Goal: Go to known website: Go to known website

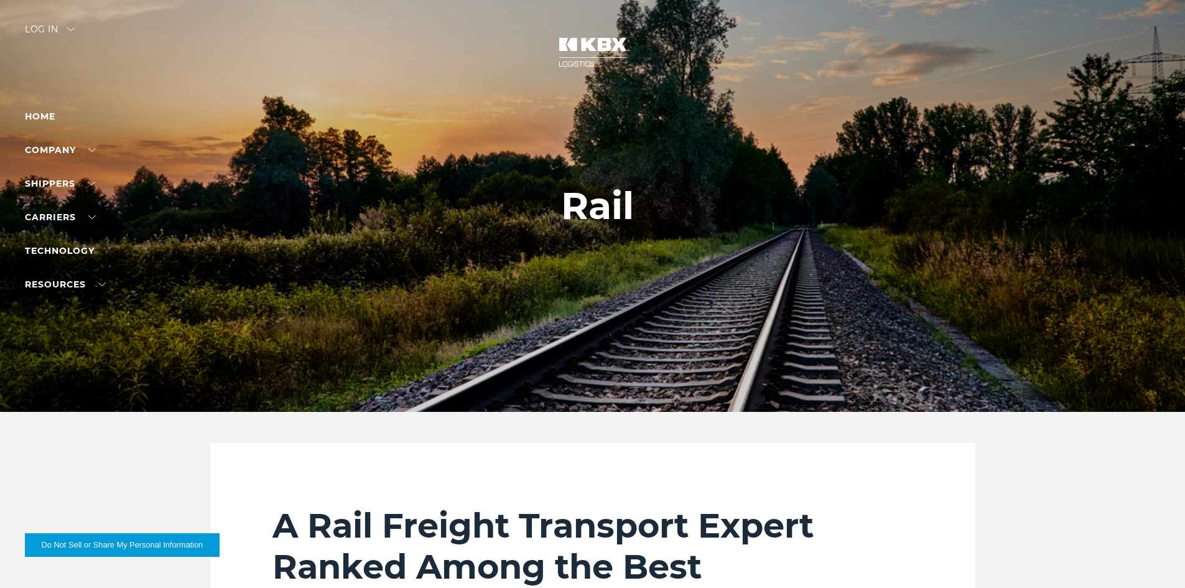
click at [50, 32] on div "Log in" at bounding box center [50, 34] width 50 height 18
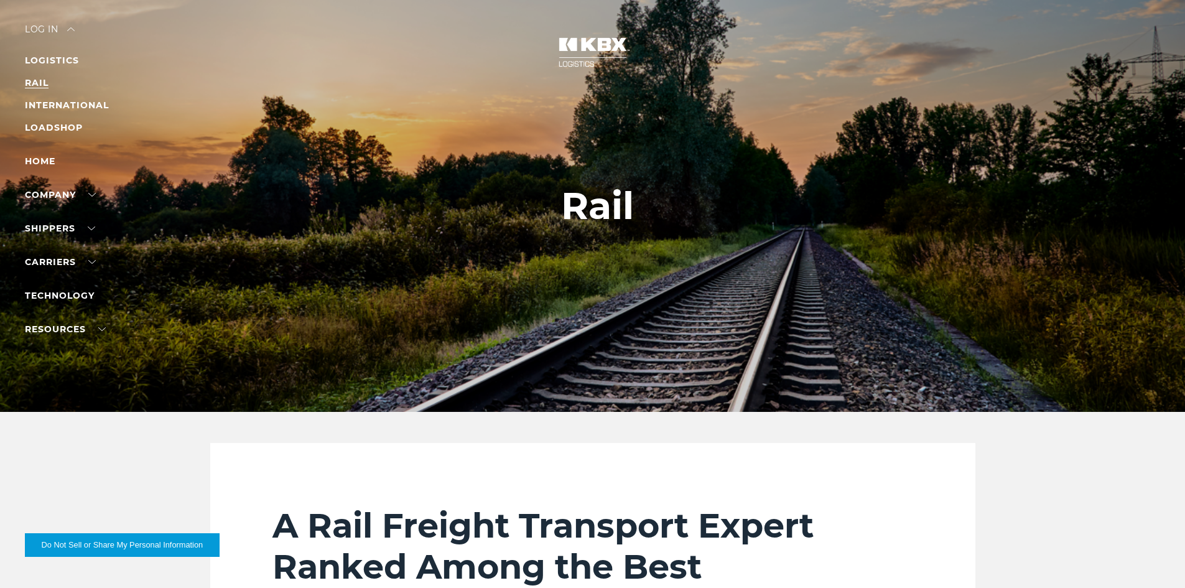
click at [37, 83] on link "RAIL" at bounding box center [37, 82] width 24 height 11
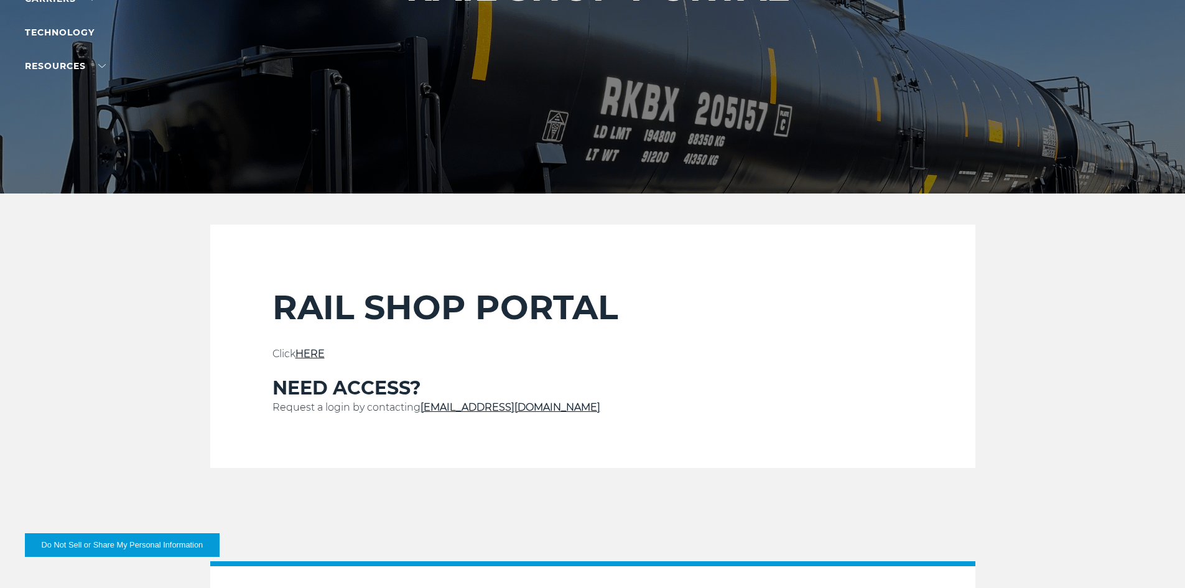
scroll to position [373, 0]
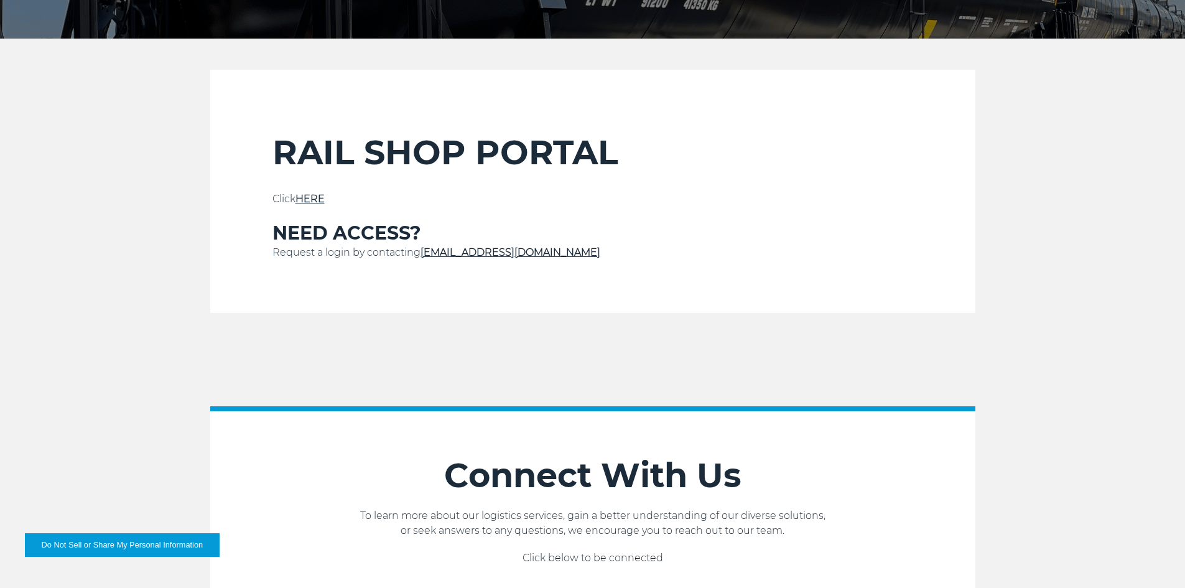
click at [313, 198] on link "HERE" at bounding box center [309, 199] width 29 height 12
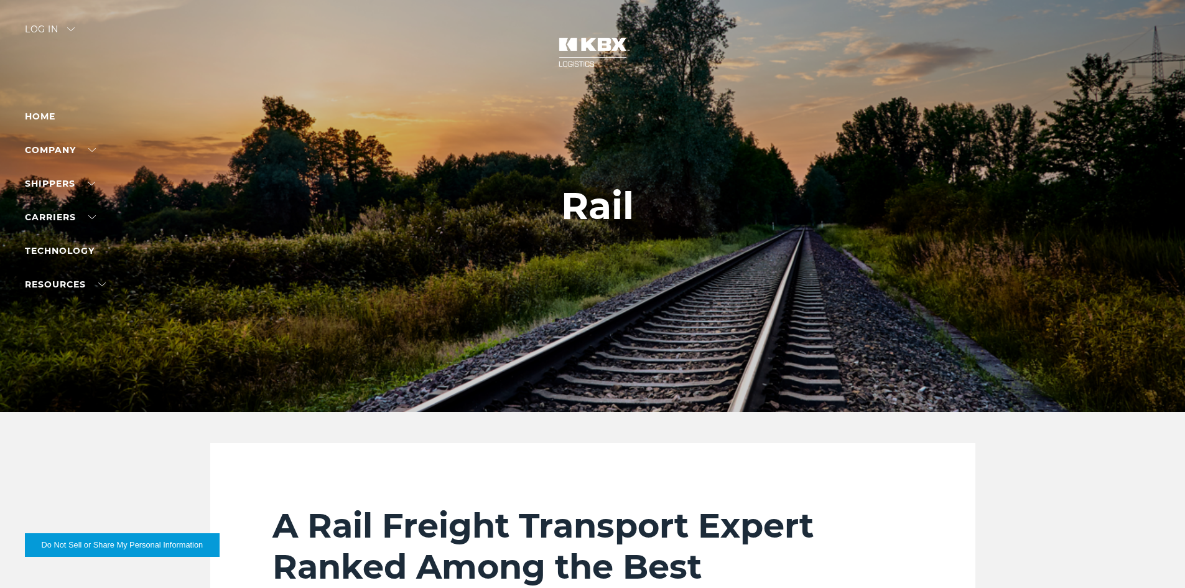
click at [55, 29] on div "Log in" at bounding box center [50, 34] width 50 height 18
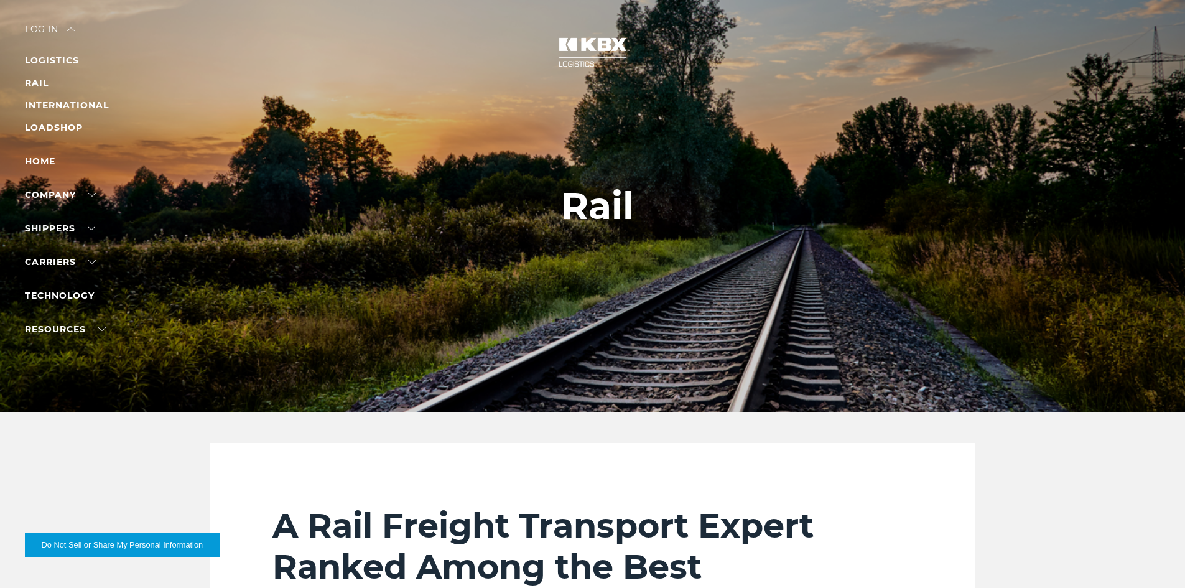
click at [43, 79] on link "RAIL" at bounding box center [37, 82] width 24 height 11
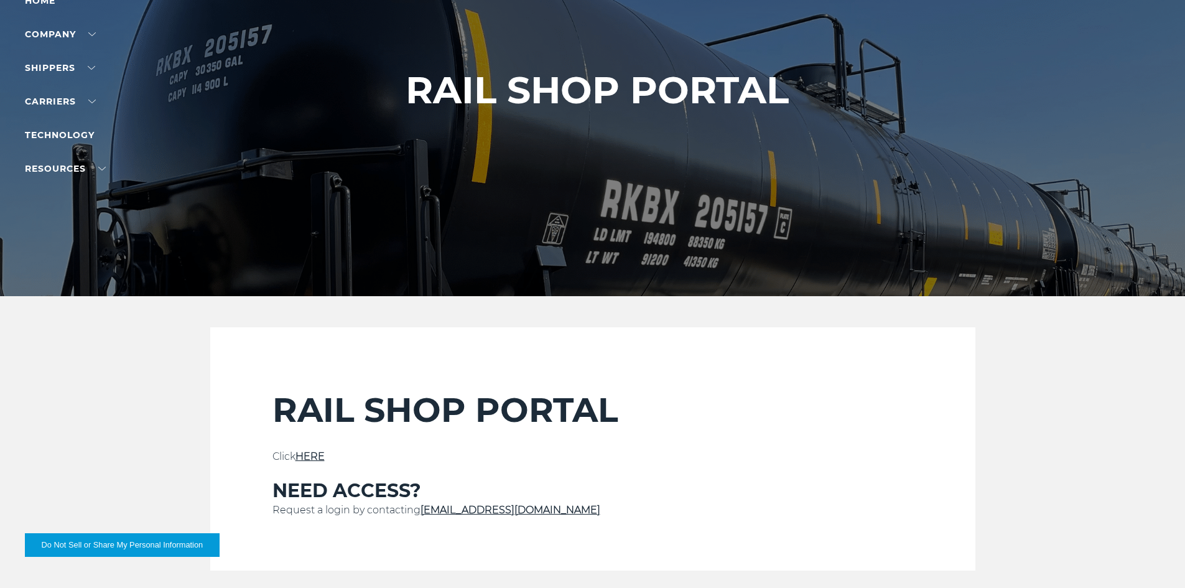
scroll to position [187, 0]
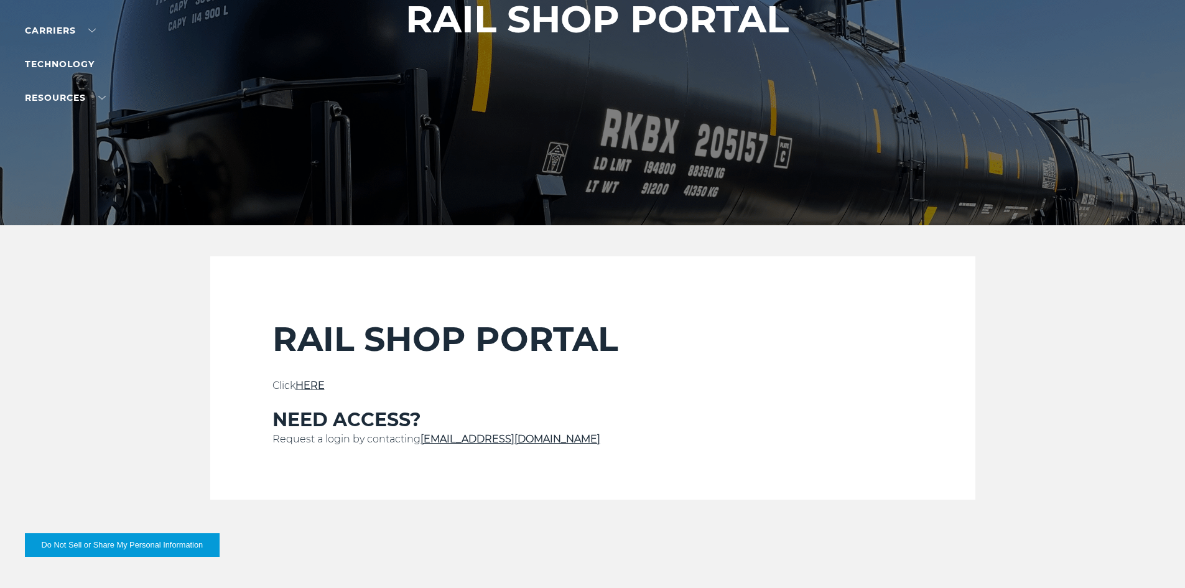
click at [311, 386] on link "HERE" at bounding box center [309, 385] width 29 height 12
